Goal: Find specific page/section: Find specific page/section

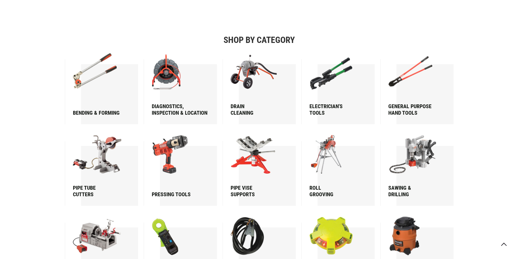
scroll to position [738, 0]
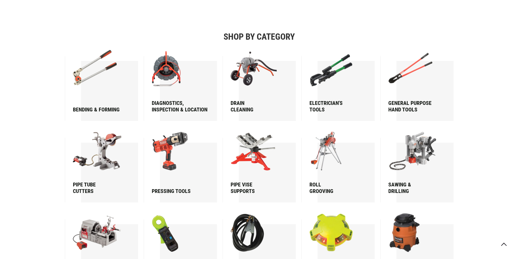
click at [324, 104] on div "Electrician's Tools" at bounding box center [336, 106] width 52 height 13
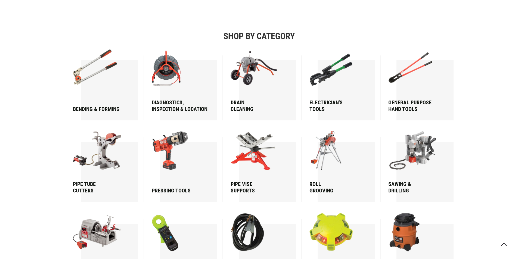
click at [332, 80] on img at bounding box center [336, 69] width 52 height 39
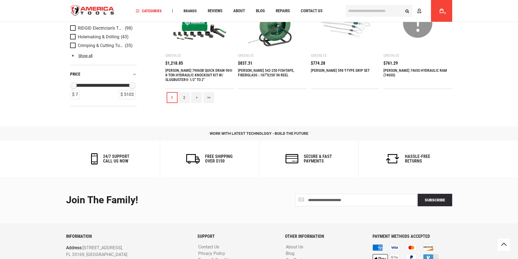
scroll to position [636, 0]
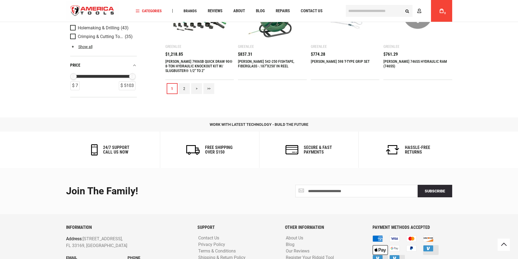
click at [183, 89] on link "2" at bounding box center [184, 88] width 11 height 11
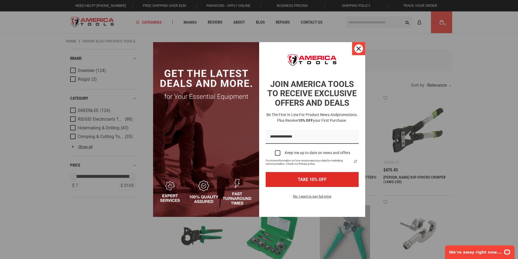
scroll to position [0, 0]
click at [359, 47] on div "Close" at bounding box center [359, 48] width 9 height 9
